Goal: Transaction & Acquisition: Purchase product/service

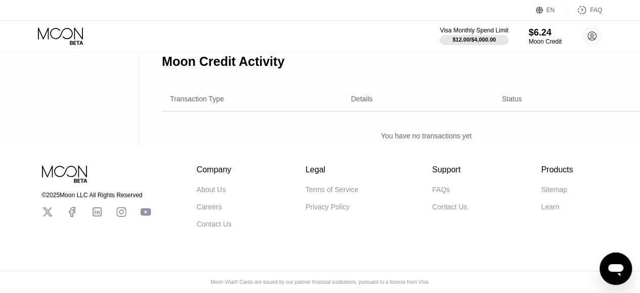
click at [56, 36] on icon at bounding box center [61, 36] width 47 height 18
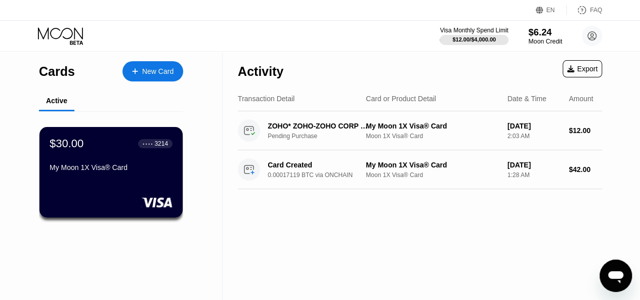
click at [536, 35] on div "$6.24" at bounding box center [545, 32] width 34 height 11
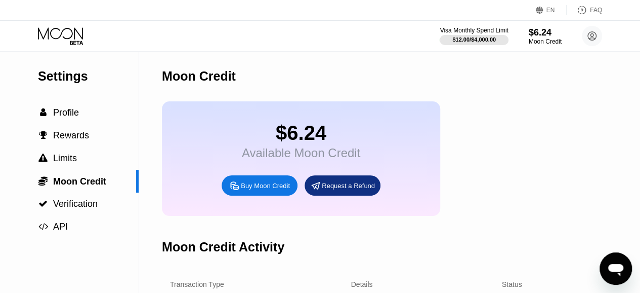
click at [254, 190] on div "Buy Moon Credit" at bounding box center [265, 185] width 49 height 9
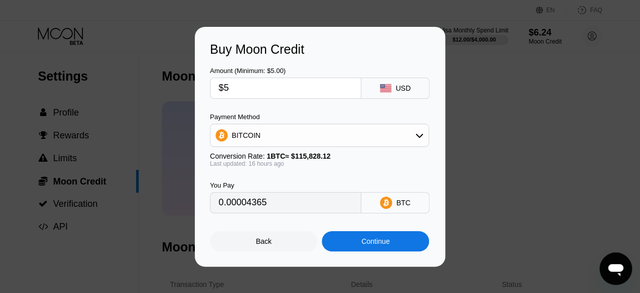
type input "0.00004365"
click at [256, 244] on div "Back" at bounding box center [264, 241] width 16 height 8
